Goal: Information Seeking & Learning: Learn about a topic

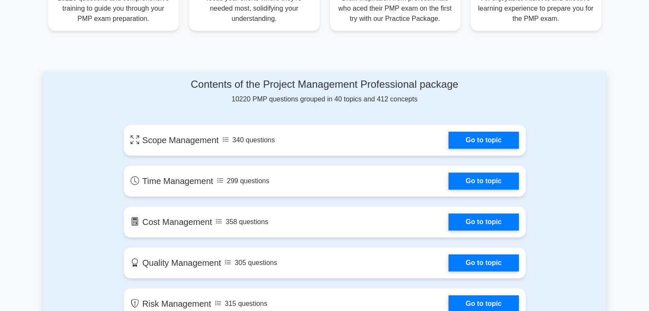
scroll to position [380, 0]
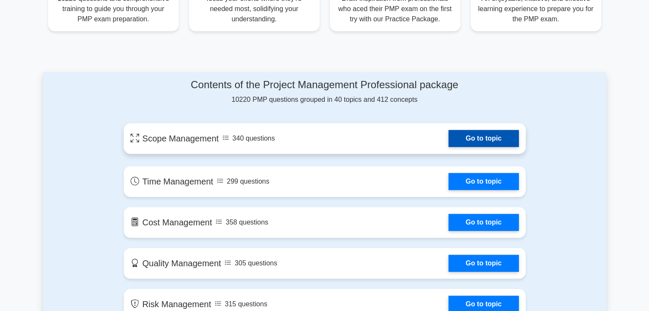
click at [464, 133] on link "Go to topic" at bounding box center [483, 138] width 70 height 17
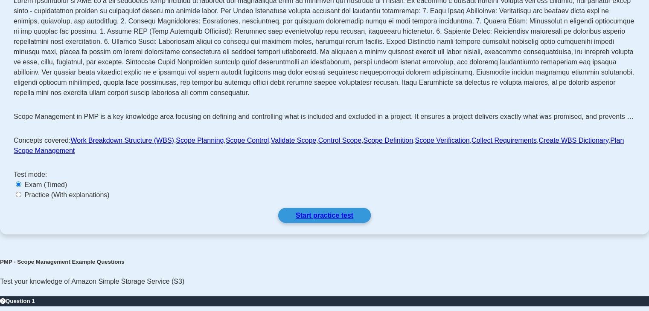
scroll to position [213, 0]
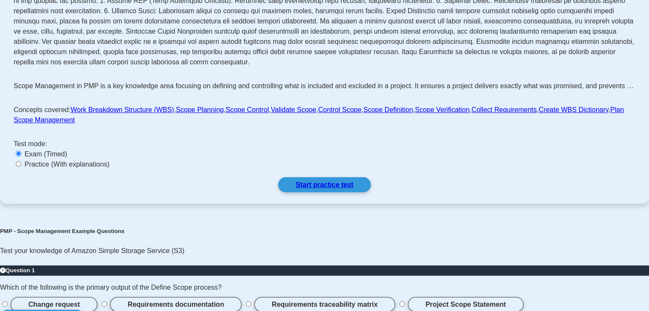
click at [165, 170] on div "Practice (With explanations)" at bounding box center [324, 164] width 621 height 10
click at [21, 167] on input "Practice (With explanations)" at bounding box center [19, 164] width 6 height 6
radio input "true"
click at [303, 192] on link "Start practice test" at bounding box center [324, 184] width 93 height 15
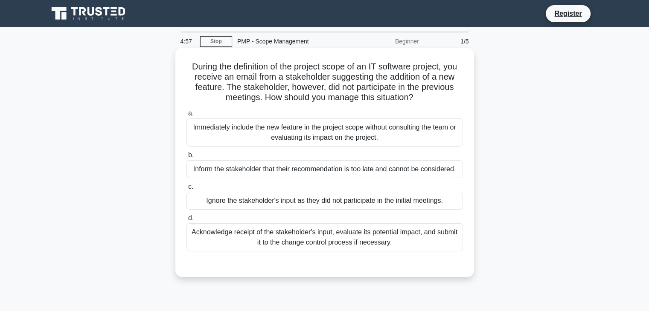
click at [263, 72] on h5 "During the definition of the project scope of an IT software project, you recei…" at bounding box center [324, 82] width 278 height 42
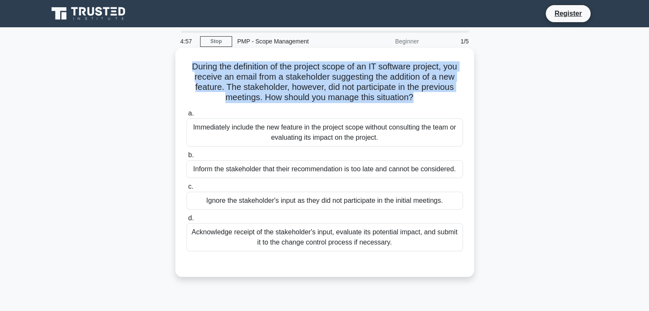
click at [263, 72] on h5 "During the definition of the project scope of an IT software project, you recei…" at bounding box center [324, 82] width 278 height 42
click at [199, 99] on h5 "During the definition of the project scope of an IT software project, you recei…" at bounding box center [324, 82] width 278 height 42
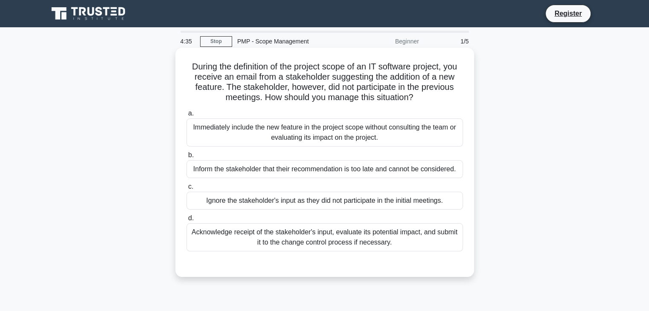
click at [236, 238] on div "Acknowledge receipt of the stakeholder's input, evaluate its potential impact, …" at bounding box center [324, 237] width 276 height 28
click at [186, 221] on input "d. Acknowledge receipt of the stakeholder's input, evaluate its potential impac…" at bounding box center [186, 219] width 0 height 6
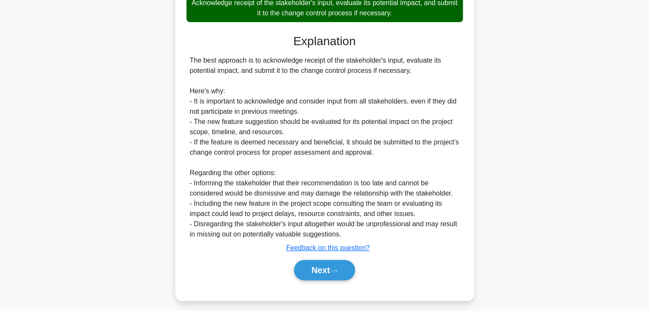
scroll to position [235, 0]
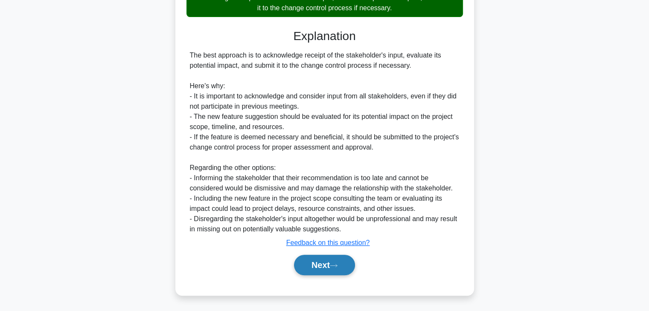
click at [341, 267] on button "Next" at bounding box center [324, 265] width 61 height 20
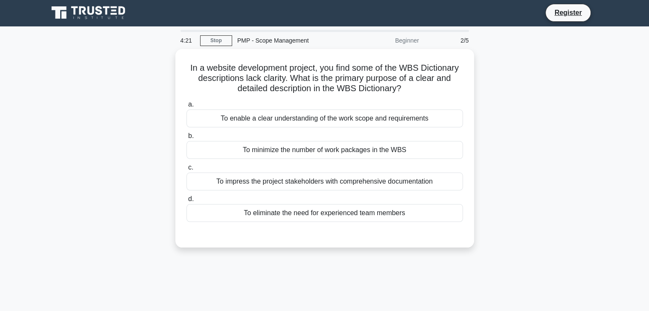
scroll to position [1, 0]
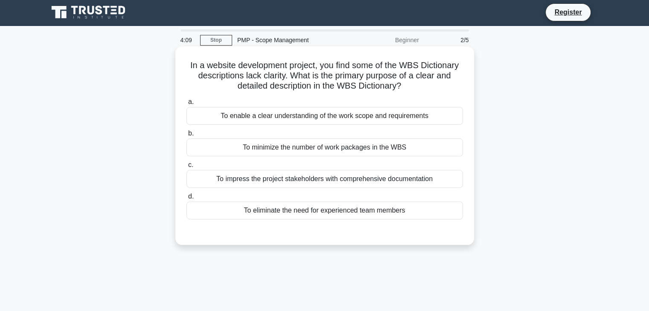
click at [293, 119] on div "To enable a clear understanding of the work scope and requirements" at bounding box center [324, 116] width 276 height 18
click at [186, 105] on input "a. To enable a clear understanding of the work scope and requirements" at bounding box center [186, 102] width 0 height 6
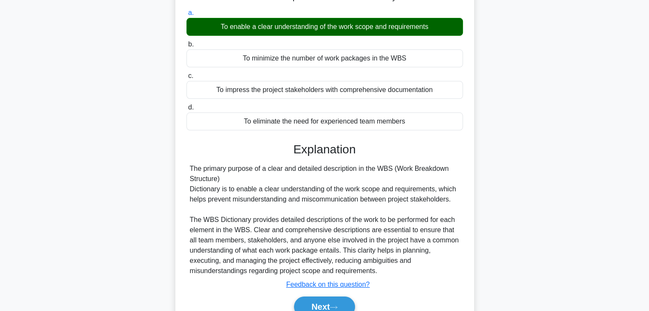
scroll to position [0, 0]
